Goal: Find specific page/section: Find specific page/section

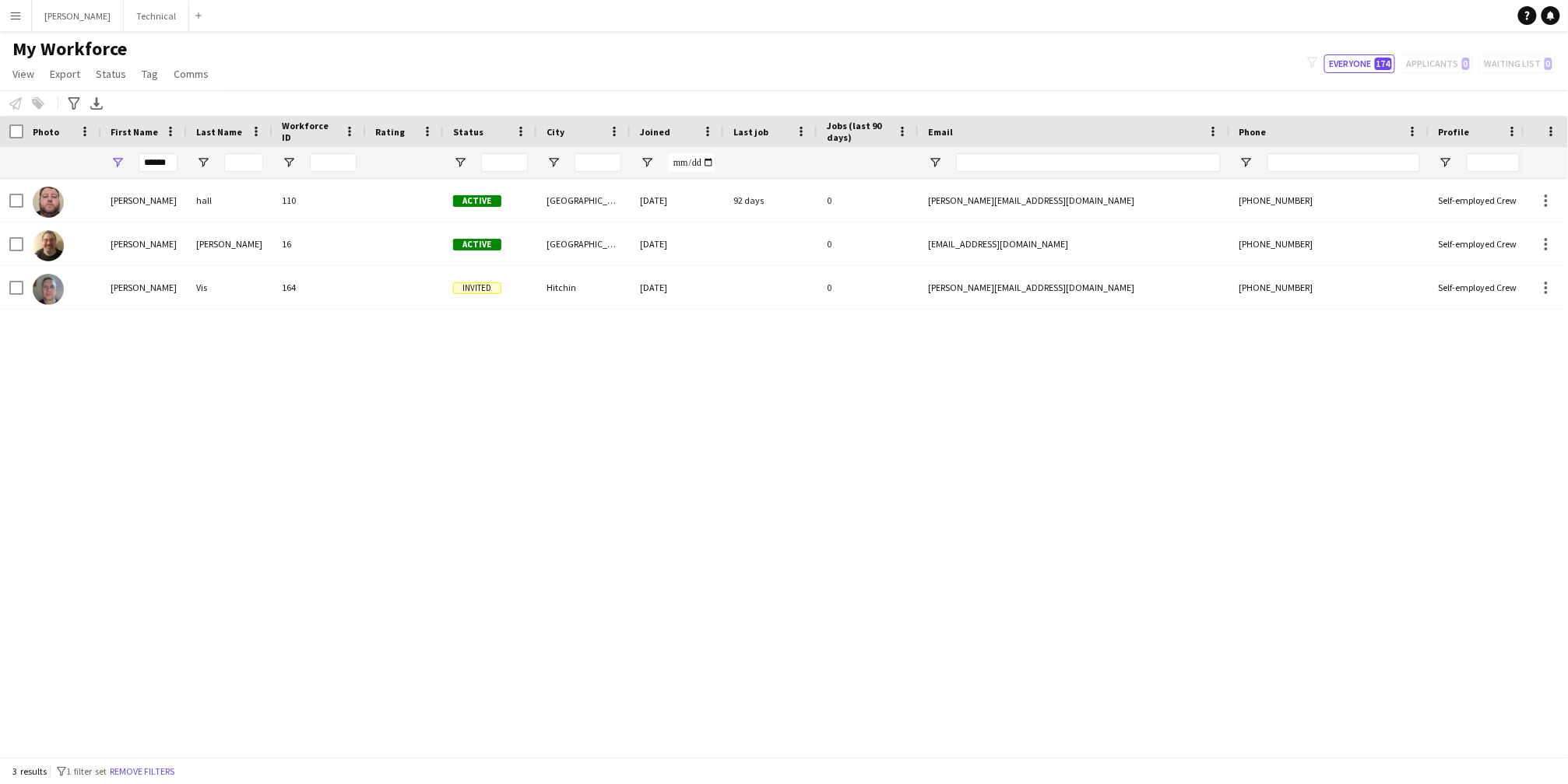
click at [158, 165] on input "******" at bounding box center [157, 162] width 39 height 19
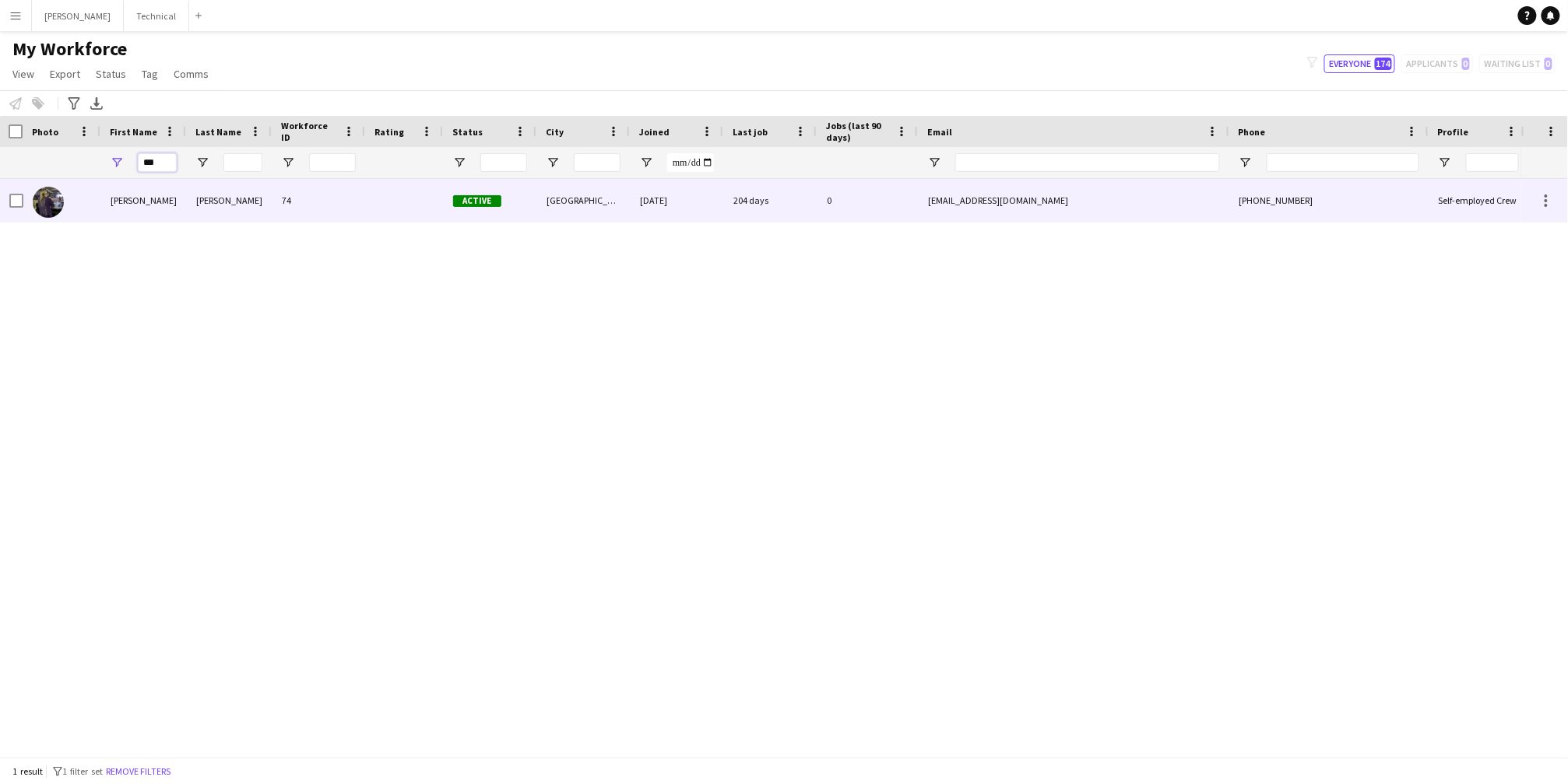
click at [179, 204] on div "[PERSON_NAME]" at bounding box center [144, 200] width 86 height 43
type input "***"
click at [280, 198] on div "74" at bounding box center [320, 200] width 94 height 43
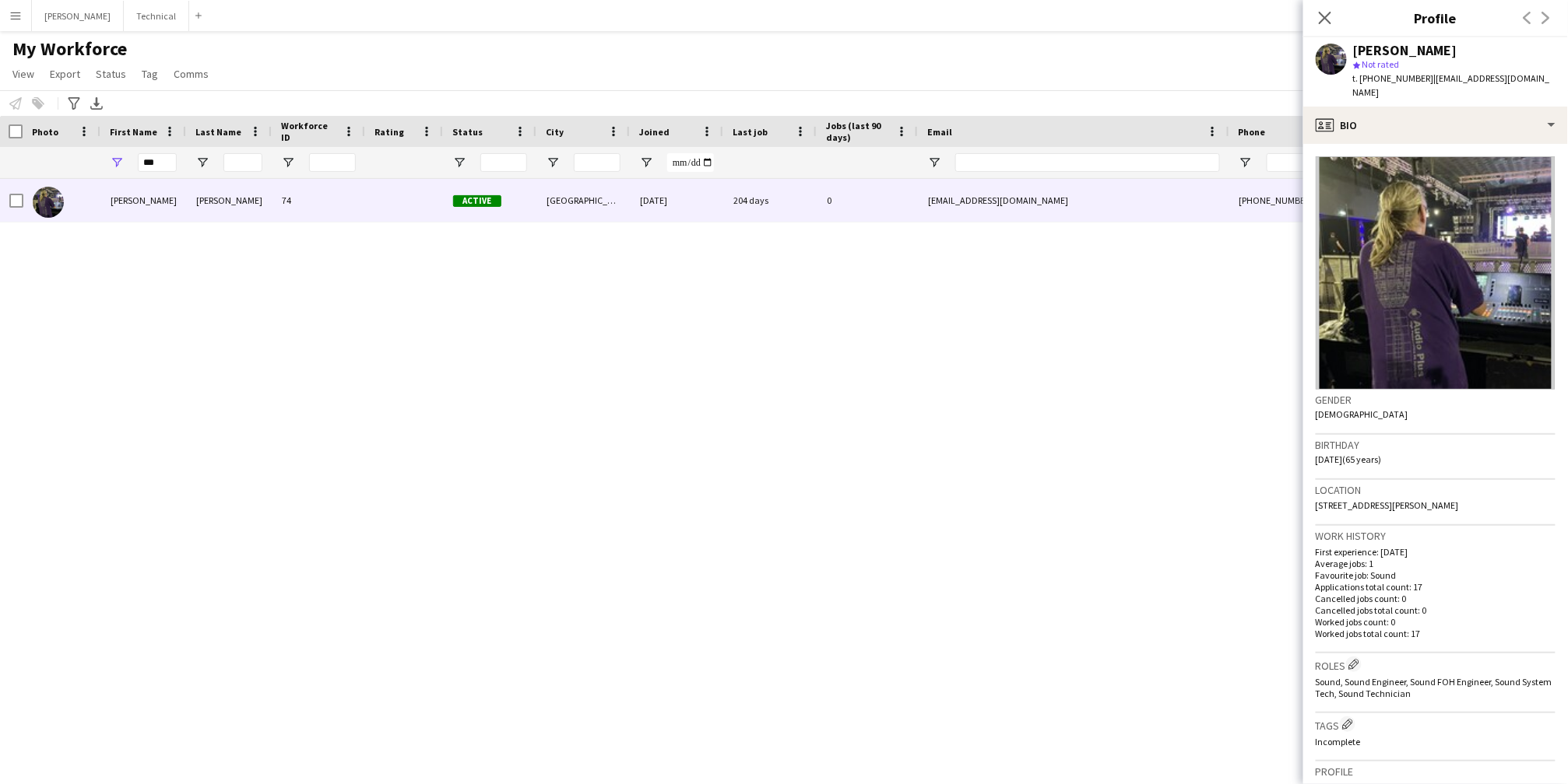
scroll to position [0, 0]
click at [1330, 20] on icon "Close pop-in" at bounding box center [1324, 17] width 15 height 15
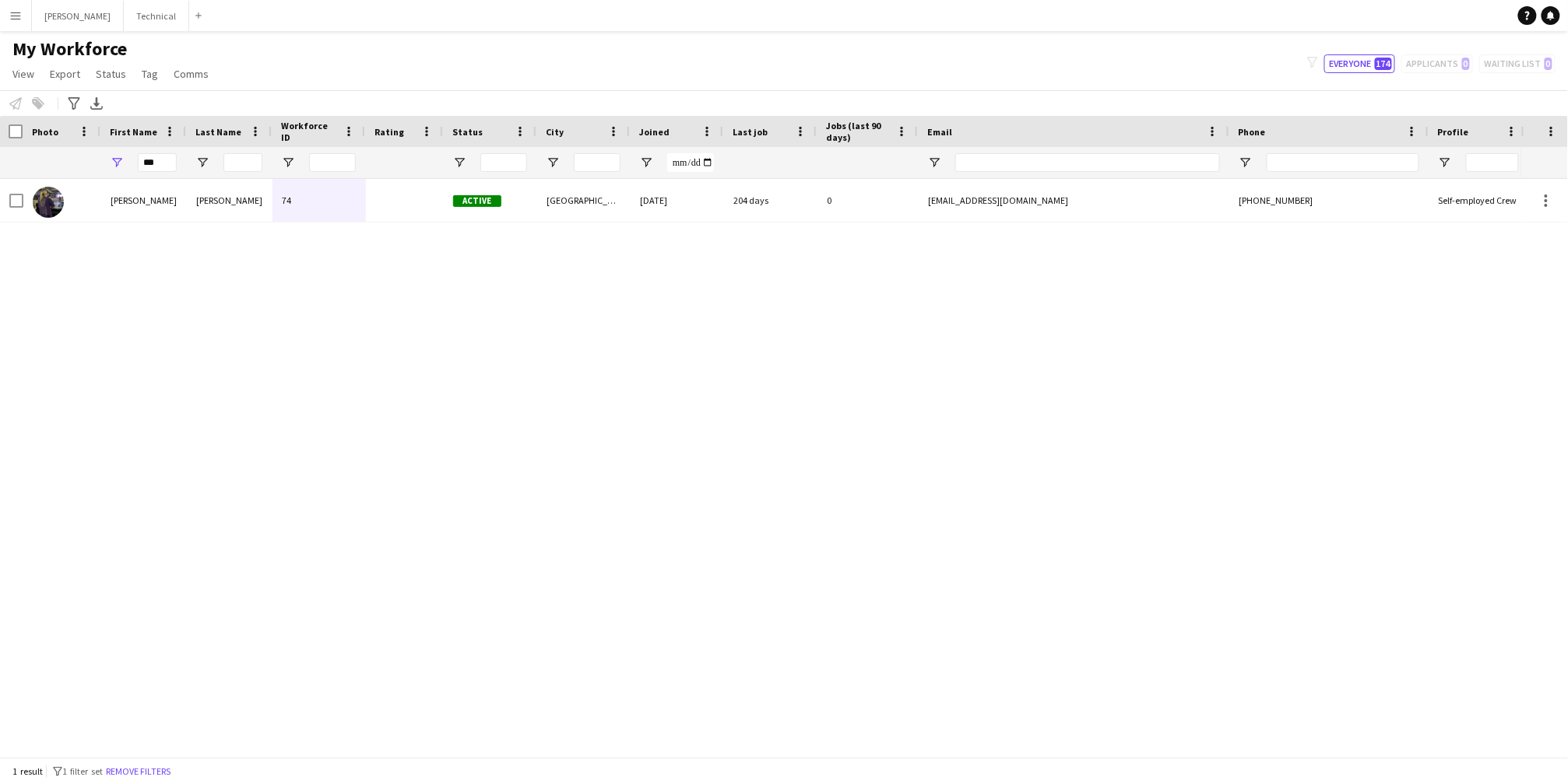
click at [553, 535] on div "[PERSON_NAME] 74 Active [GEOGRAPHIC_DATA] [DATE] 204 days 0 [EMAIL_ADDRESS][DOM…" at bounding box center [761, 468] width 1521 height 578
click at [150, 160] on input "***" at bounding box center [156, 162] width 39 height 19
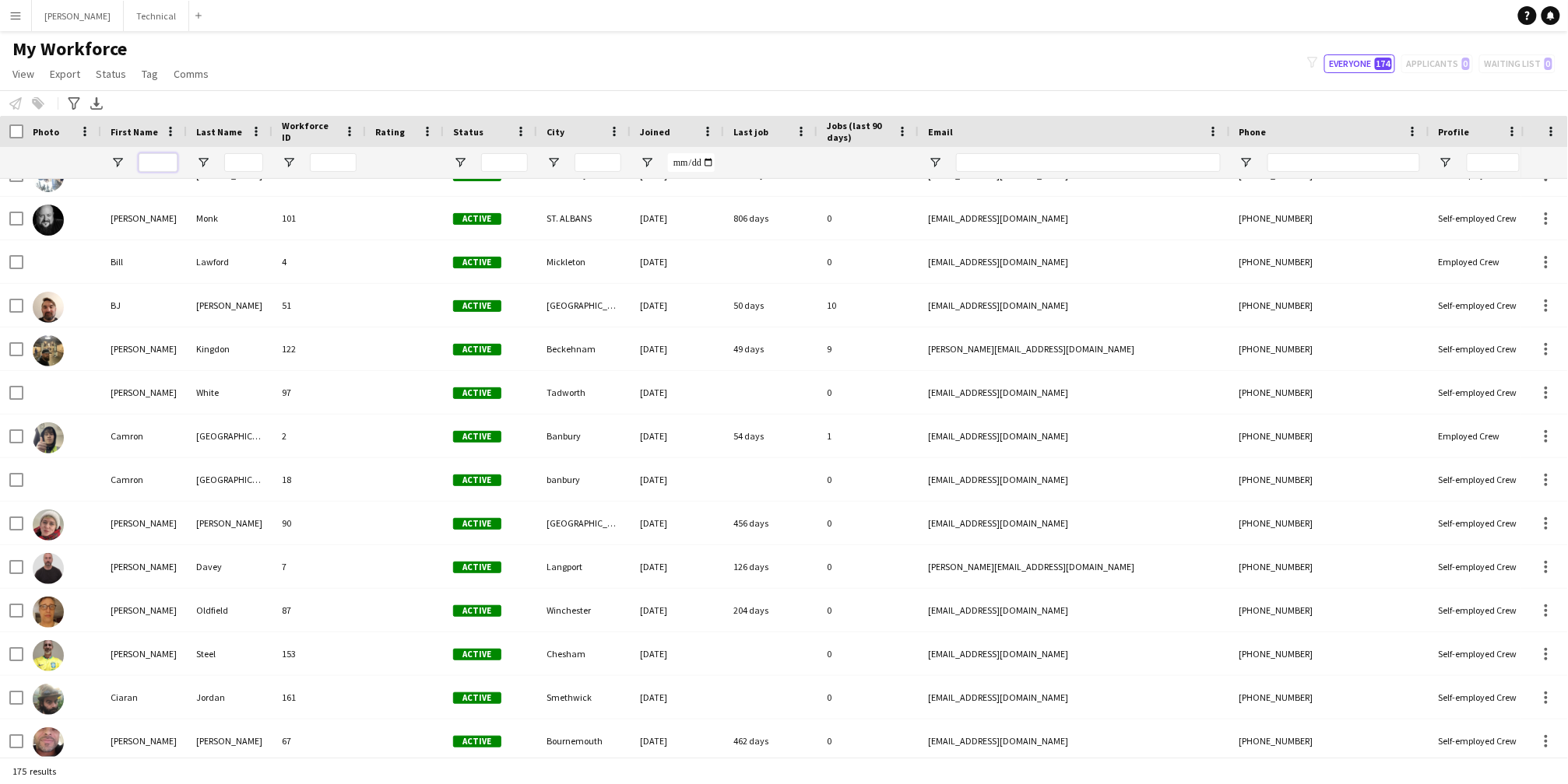
scroll to position [1096, 0]
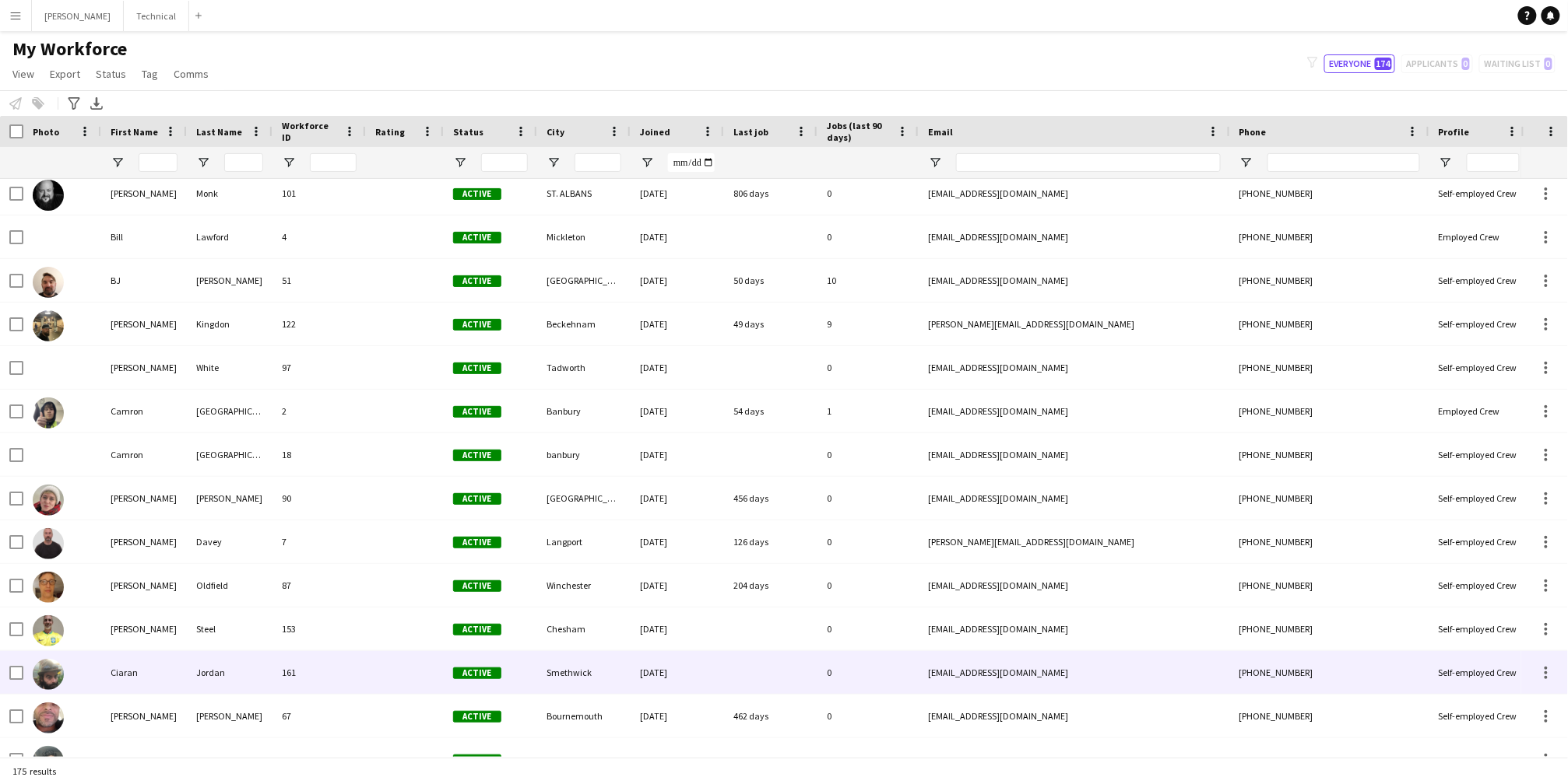
click at [129, 679] on div "Ciaran" at bounding box center [144, 672] width 86 height 43
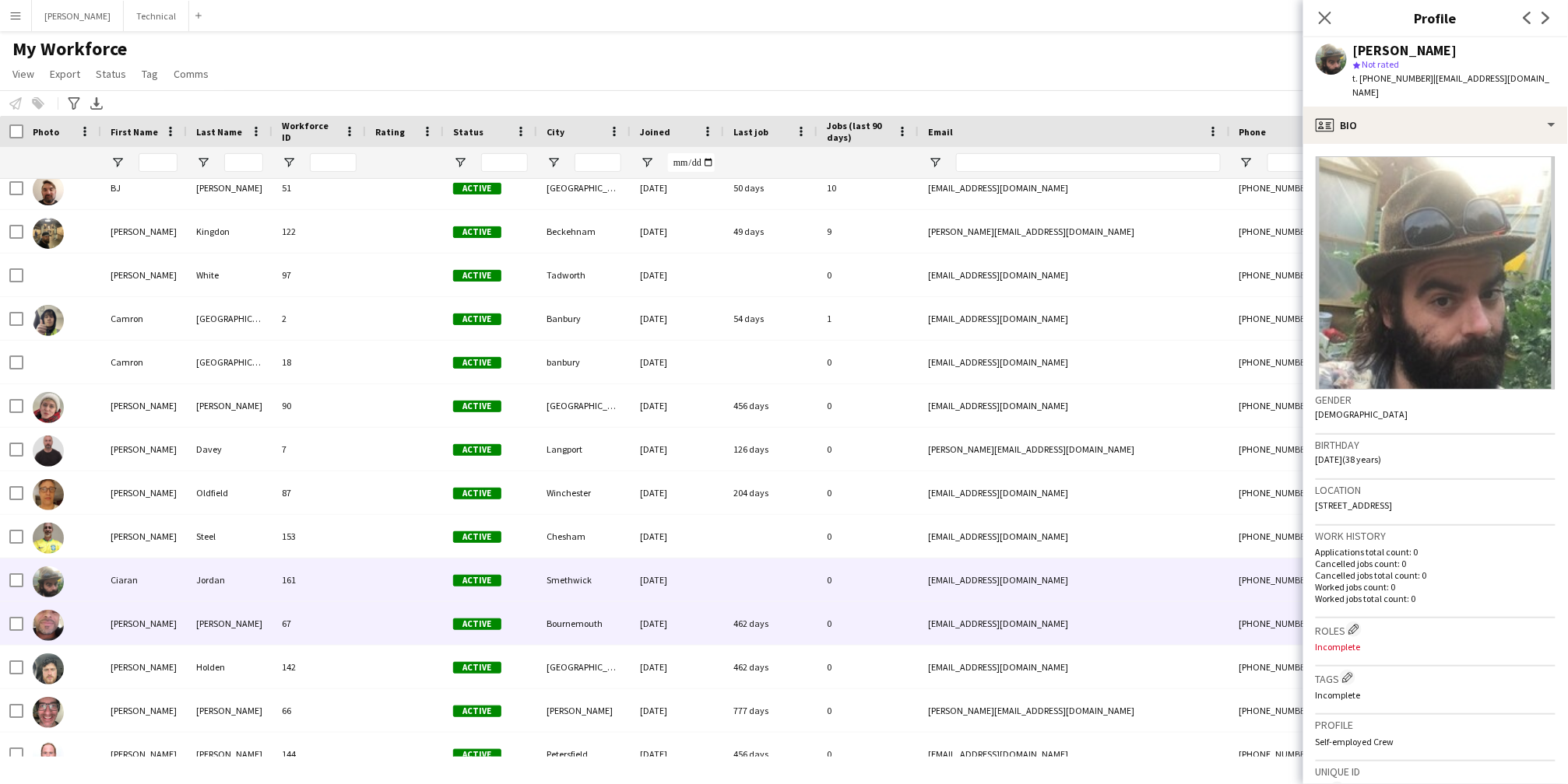
scroll to position [0, 0]
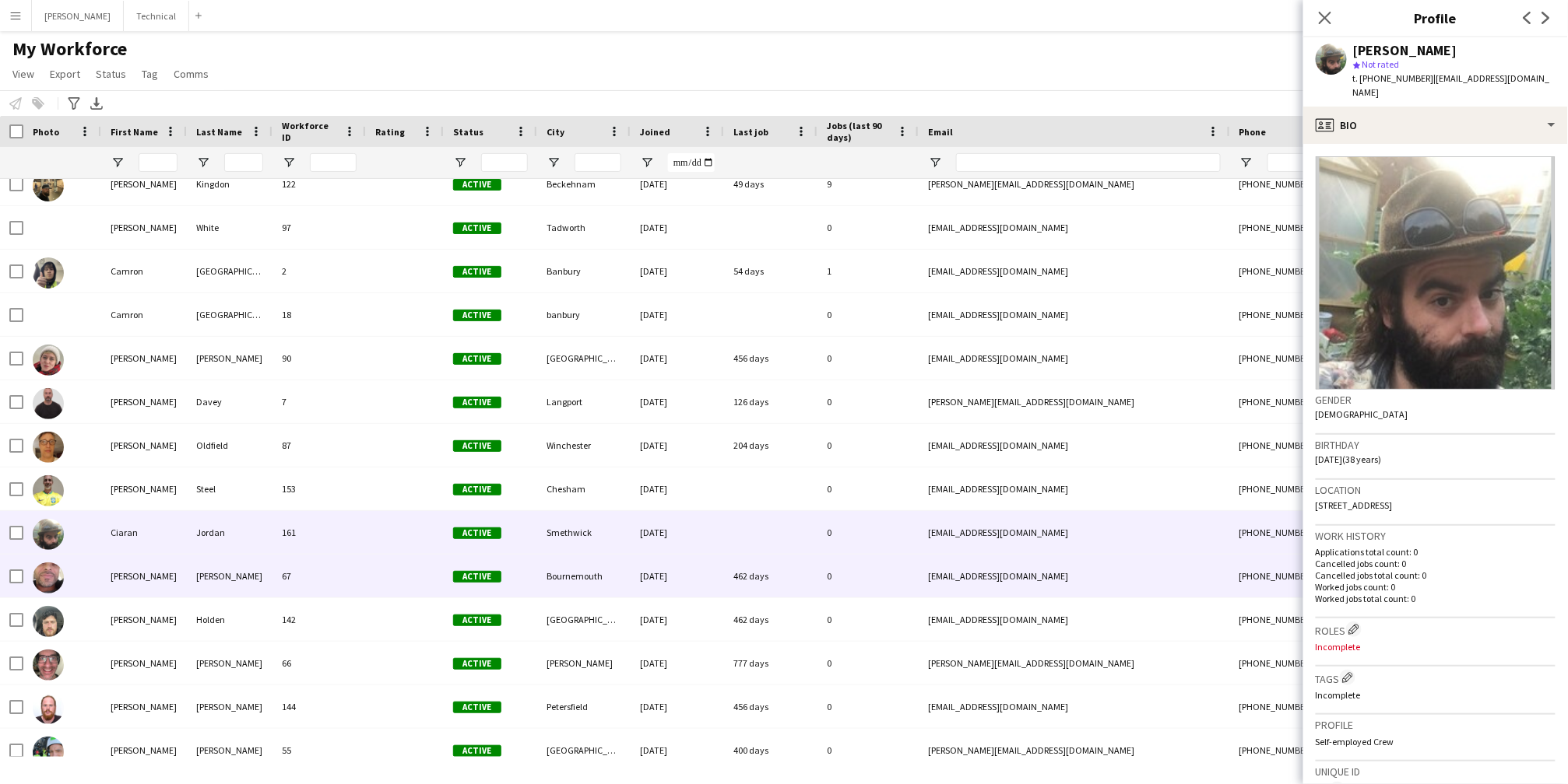
click at [132, 583] on div "[PERSON_NAME]" at bounding box center [144, 575] width 86 height 43
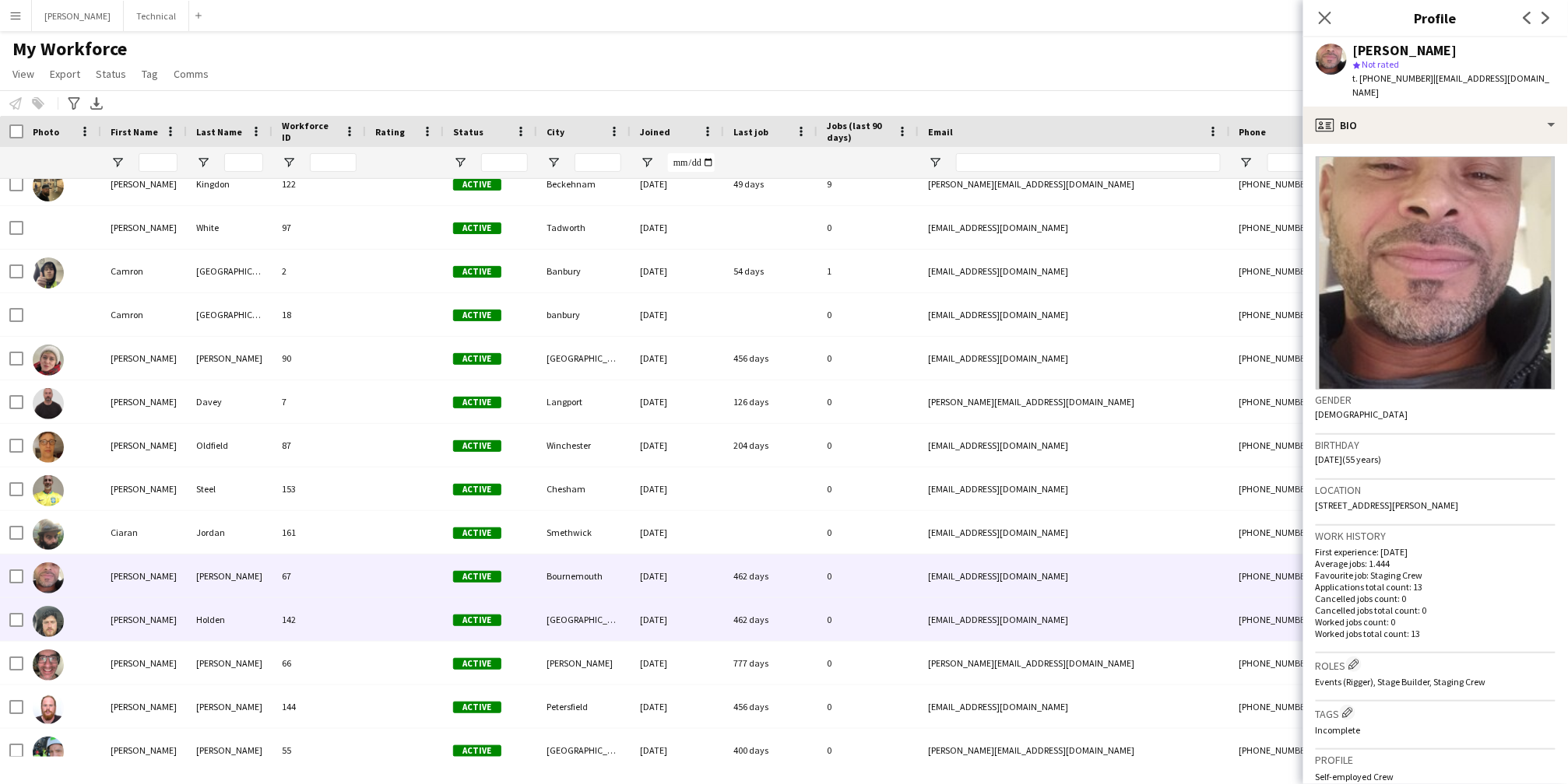
click at [131, 627] on div "[PERSON_NAME]" at bounding box center [144, 619] width 86 height 43
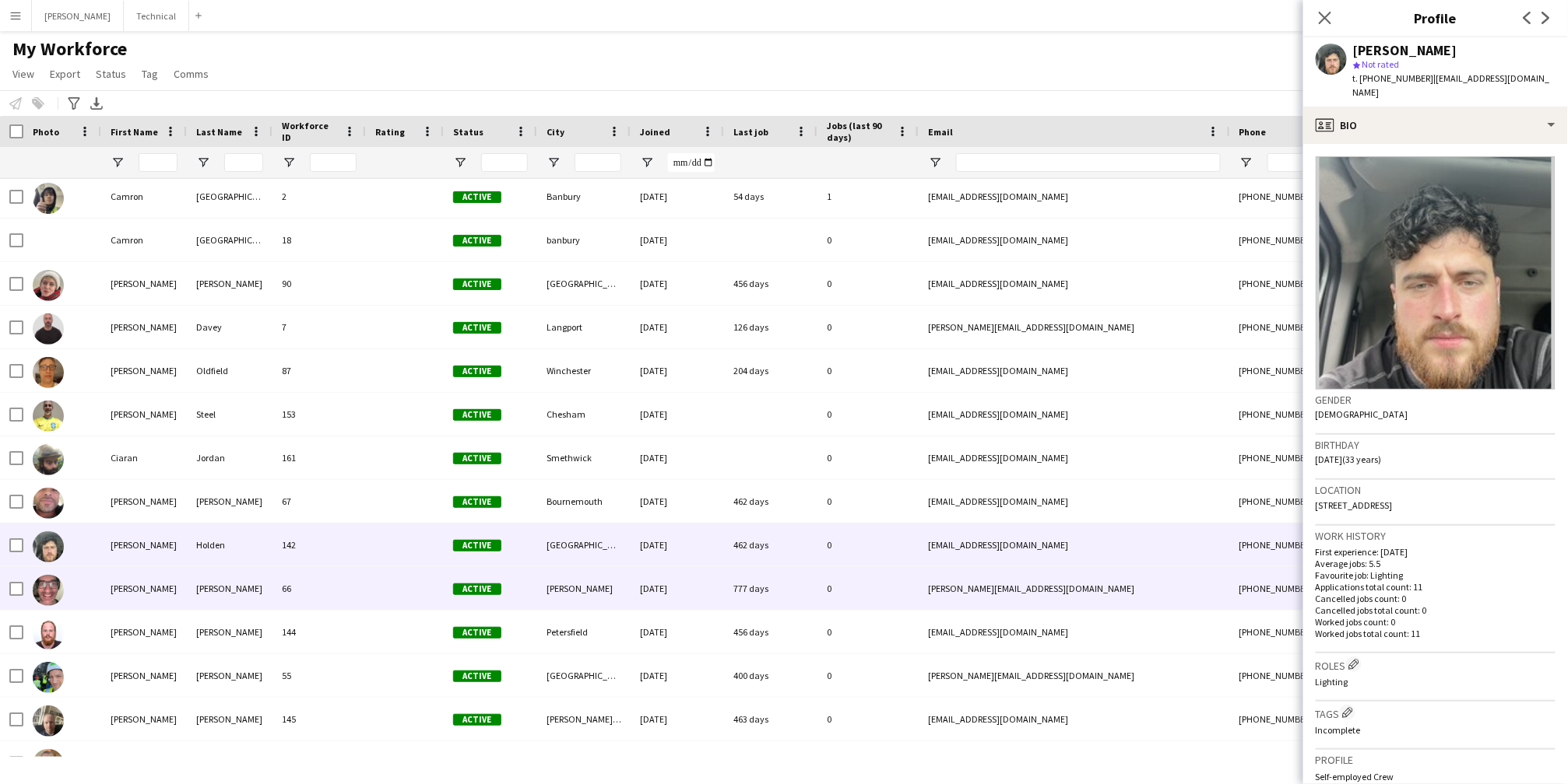
click at [130, 595] on div "[PERSON_NAME]" at bounding box center [144, 588] width 86 height 43
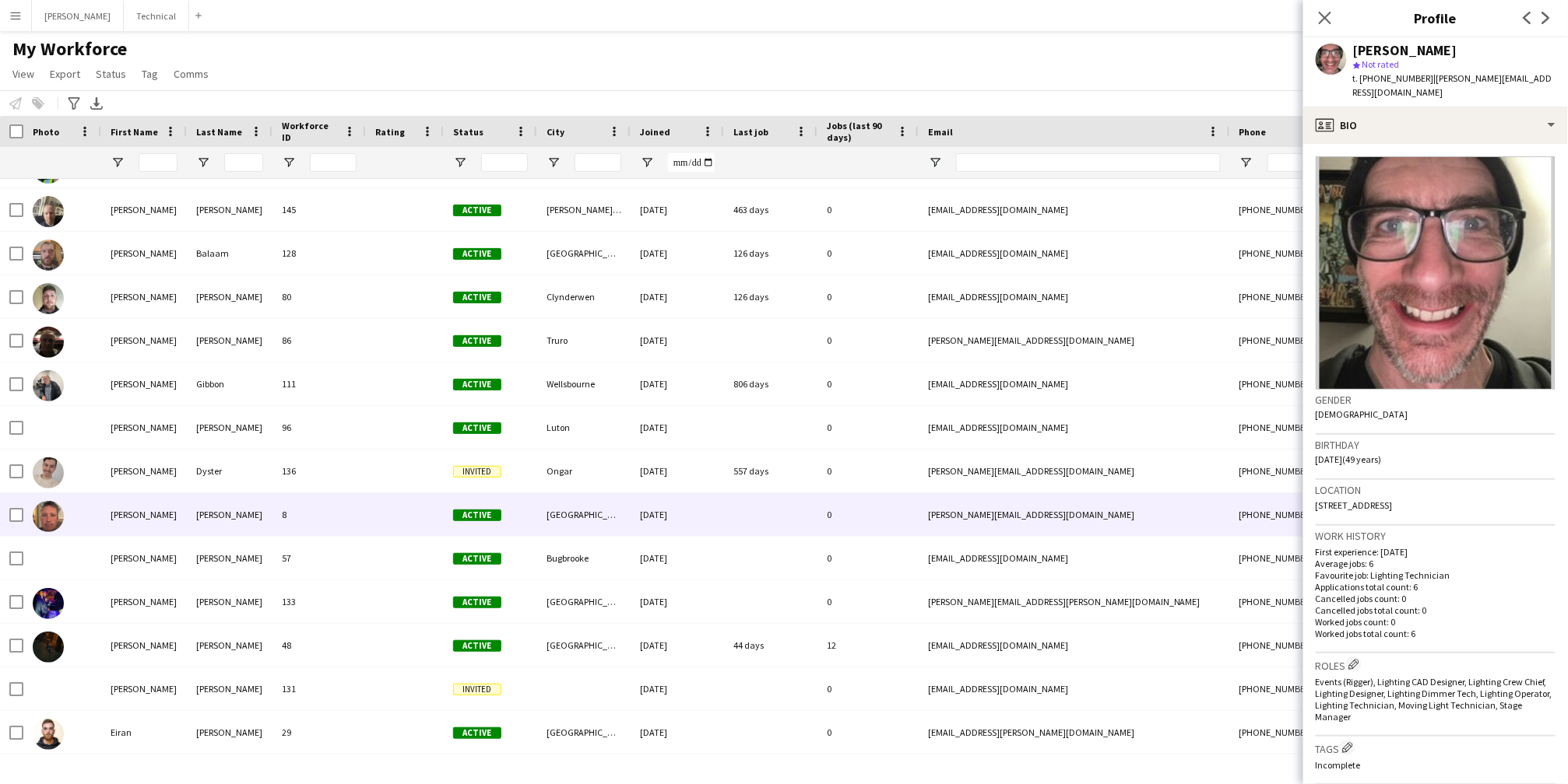
click at [121, 526] on div "[PERSON_NAME]" at bounding box center [144, 514] width 86 height 43
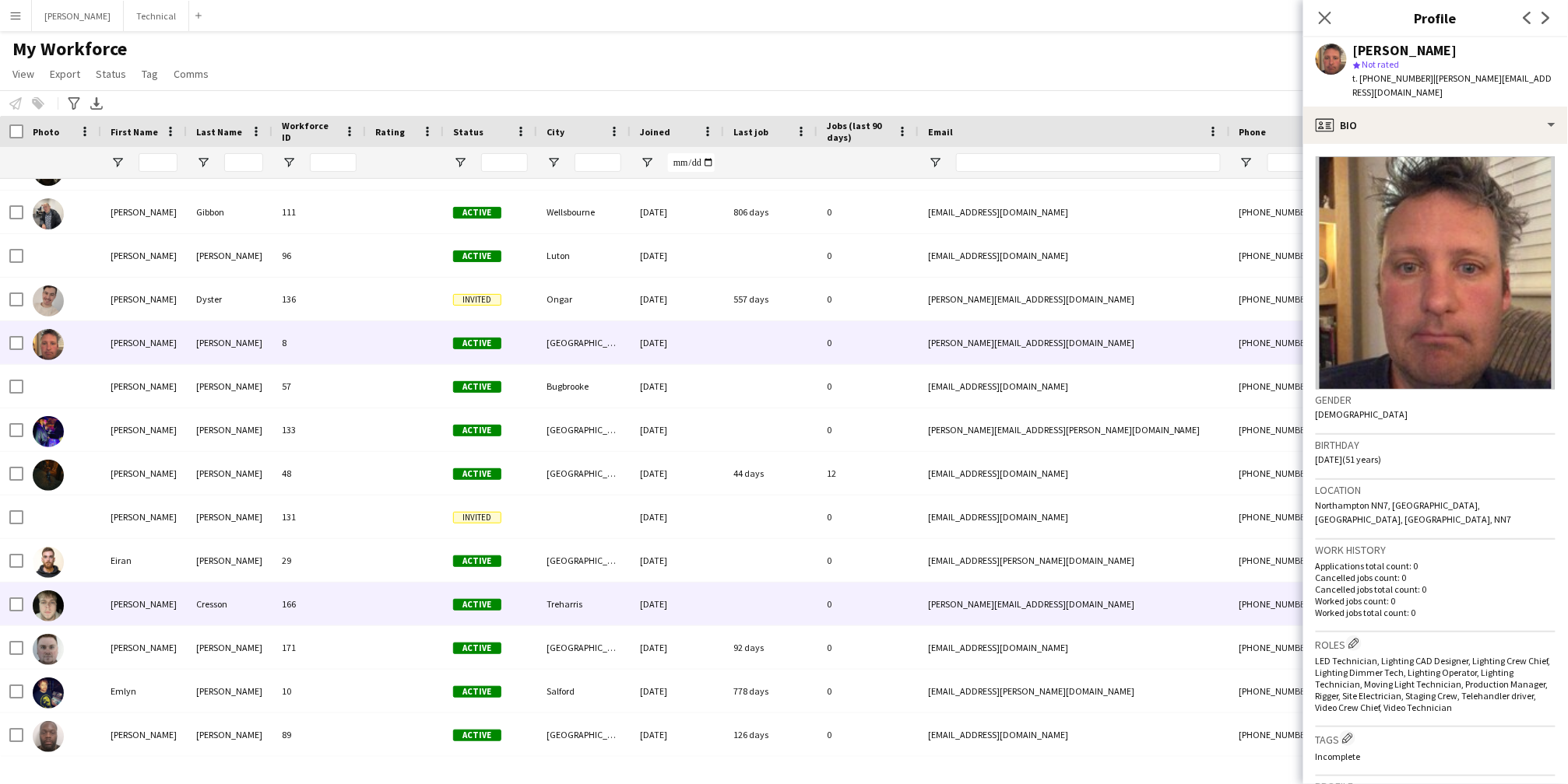
click at [112, 583] on div "[PERSON_NAME]" at bounding box center [144, 604] width 86 height 43
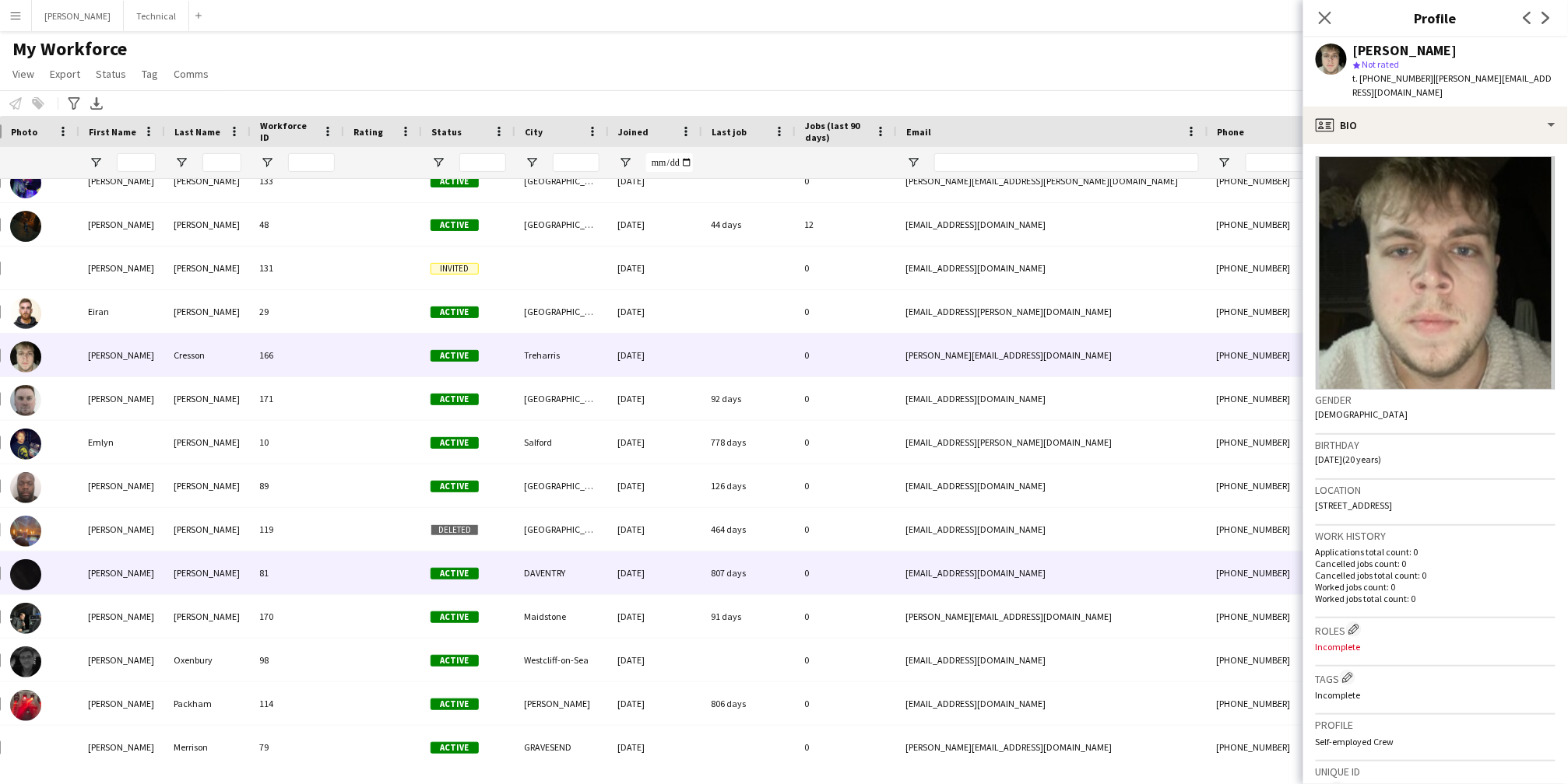
click at [112, 583] on div "[PERSON_NAME]" at bounding box center [121, 572] width 86 height 43
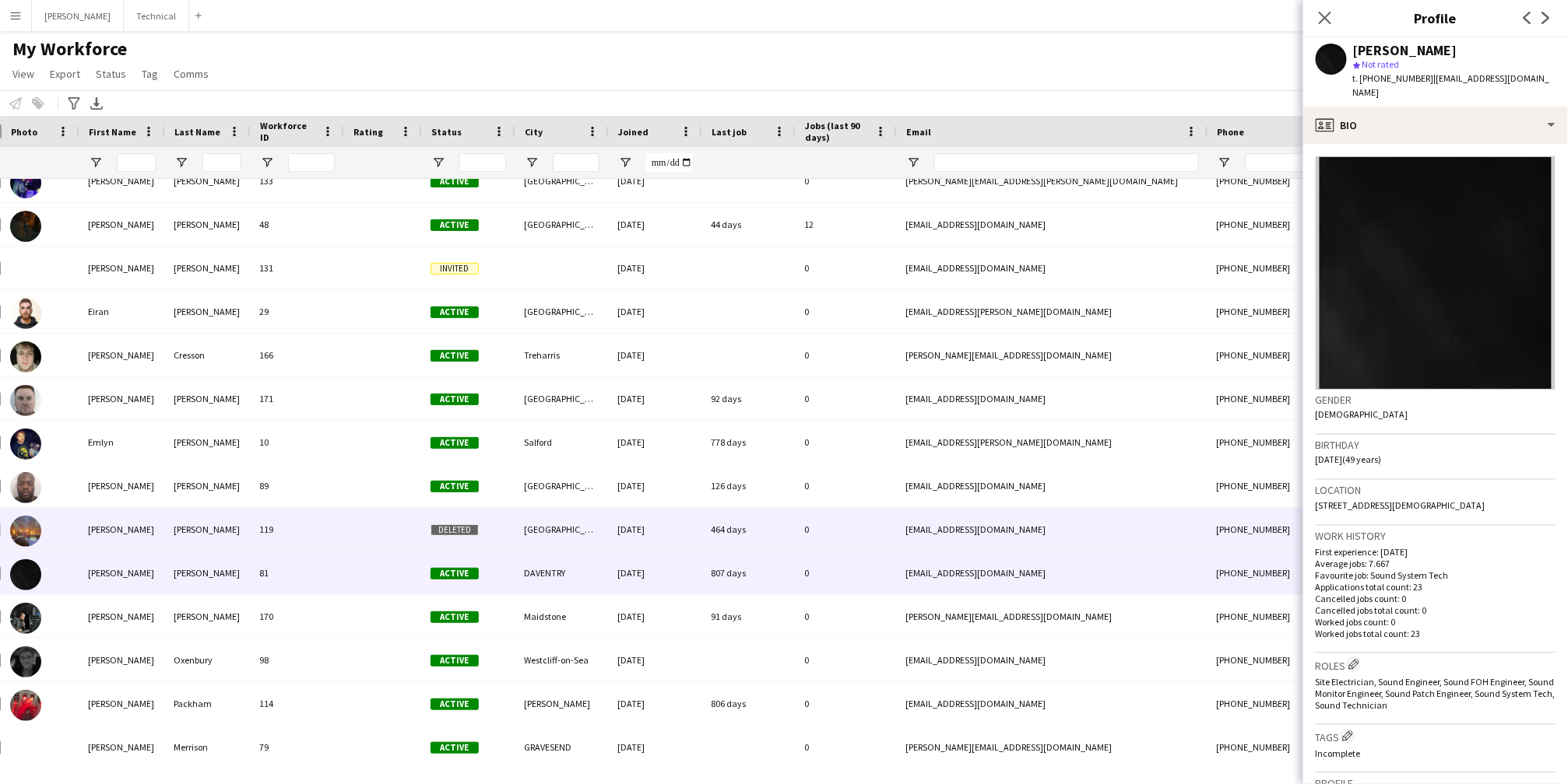
click at [138, 538] on div "[PERSON_NAME]" at bounding box center [121, 529] width 86 height 43
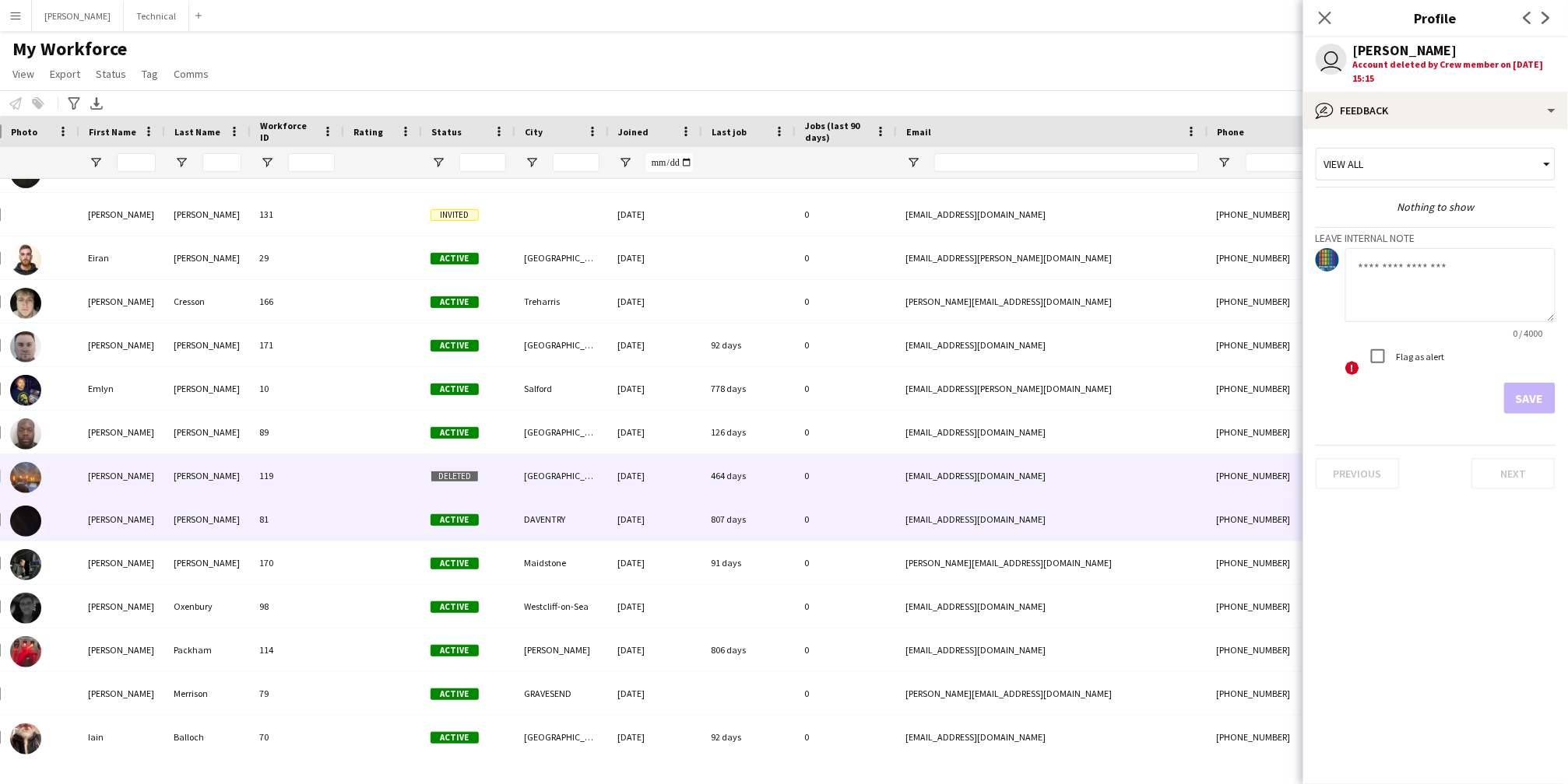
click at [121, 520] on div "[PERSON_NAME]" at bounding box center [121, 518] width 86 height 43
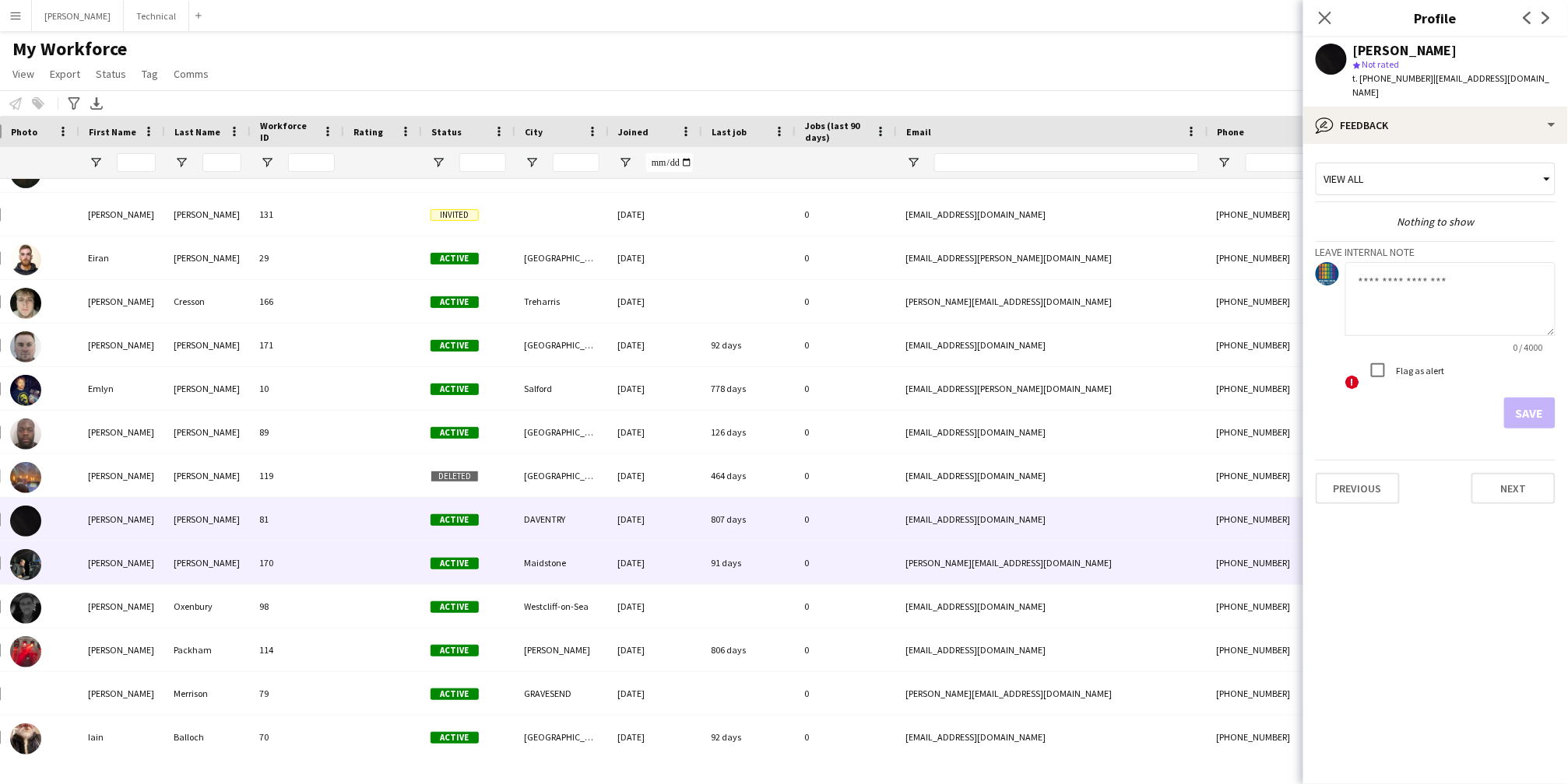
click at [109, 567] on div "[PERSON_NAME]" at bounding box center [121, 562] width 86 height 43
click at [188, 535] on div "[PERSON_NAME]" at bounding box center [207, 518] width 86 height 43
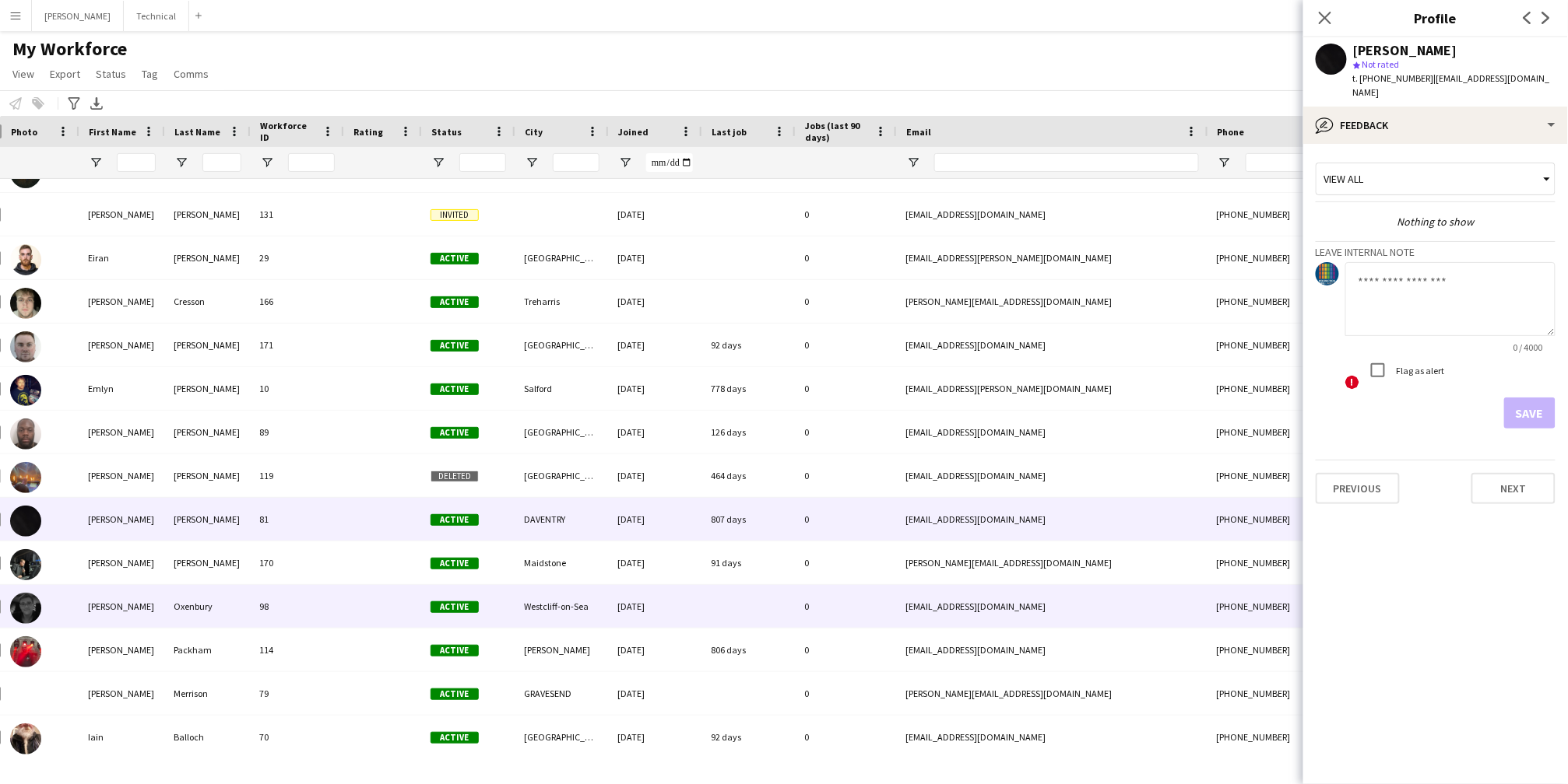
click at [177, 585] on div "Oxenbury" at bounding box center [207, 606] width 86 height 43
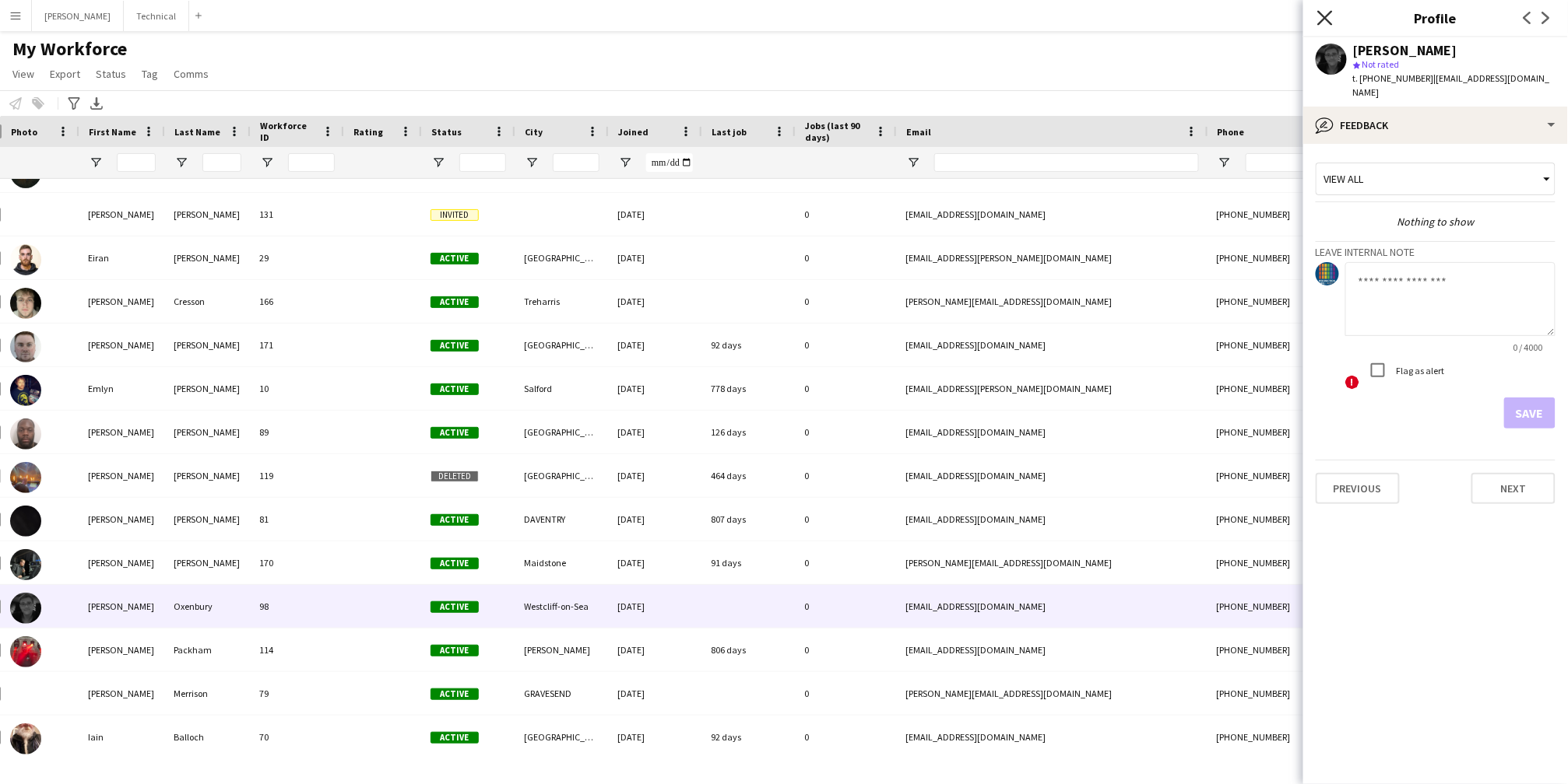
click at [1326, 13] on icon "Close pop-in" at bounding box center [1324, 17] width 15 height 15
